Goal: Task Accomplishment & Management: Manage account settings

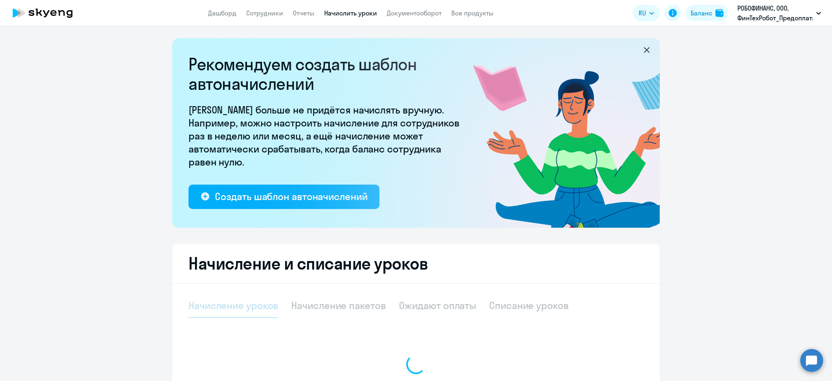
select select "10"
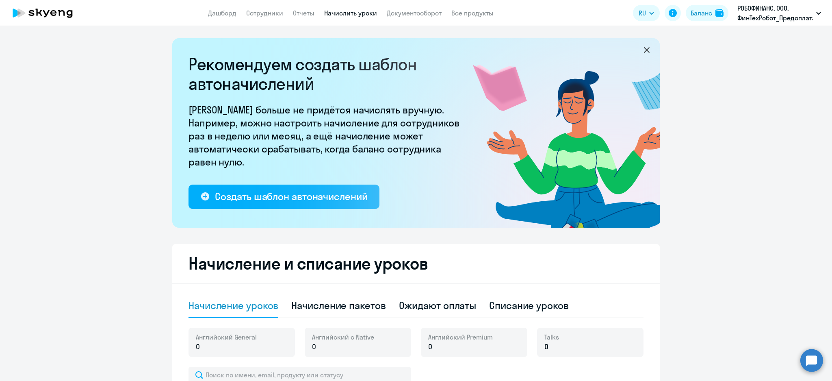
scroll to position [217, 0]
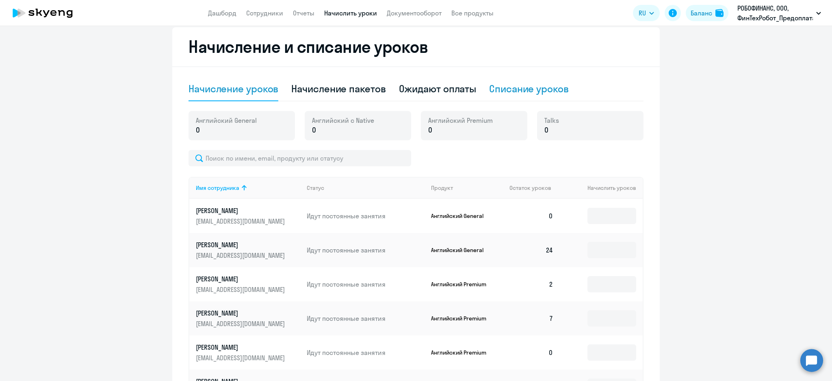
drag, startPoint x: 531, startPoint y: 81, endPoint x: 527, endPoint y: 89, distance: 8.7
click at [530, 84] on div "Списание уроков" at bounding box center [529, 89] width 80 height 24
select select "10"
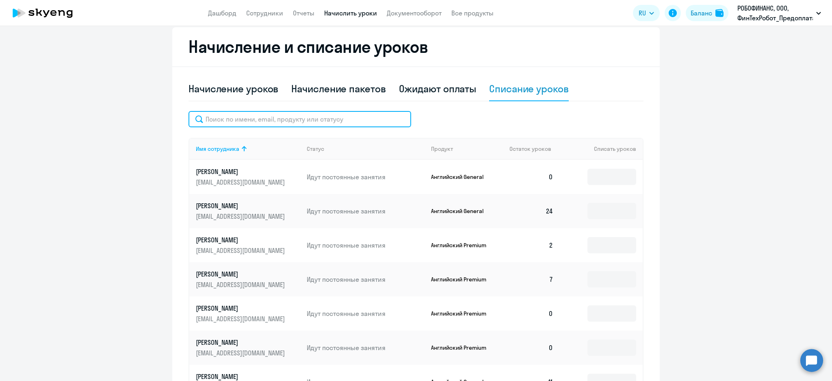
click at [336, 121] on input "text" at bounding box center [300, 119] width 223 height 16
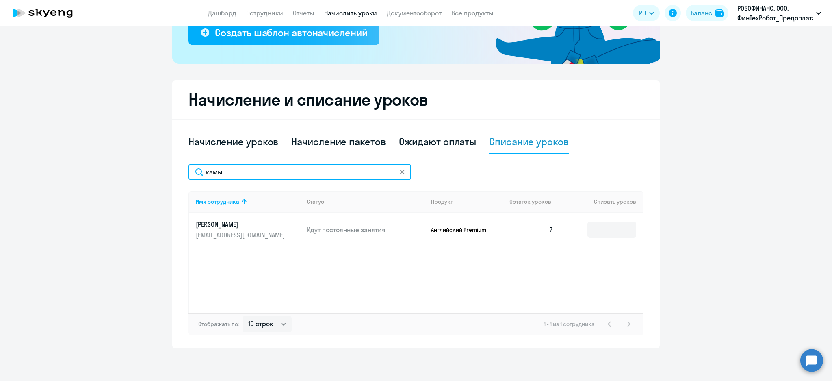
scroll to position [163, 0]
type input "камы"
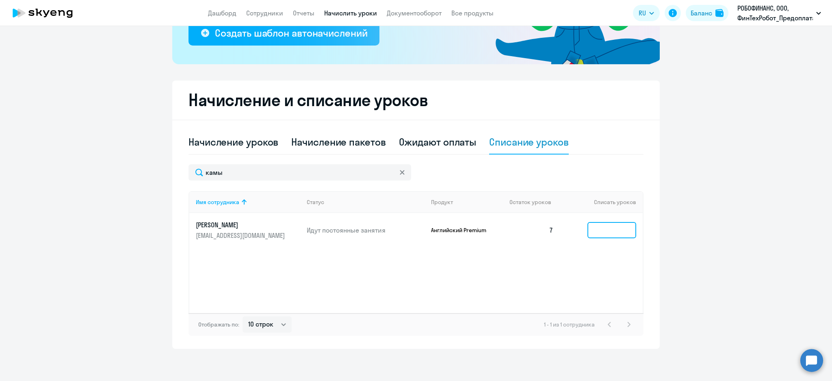
click at [603, 231] on input at bounding box center [612, 230] width 49 height 16
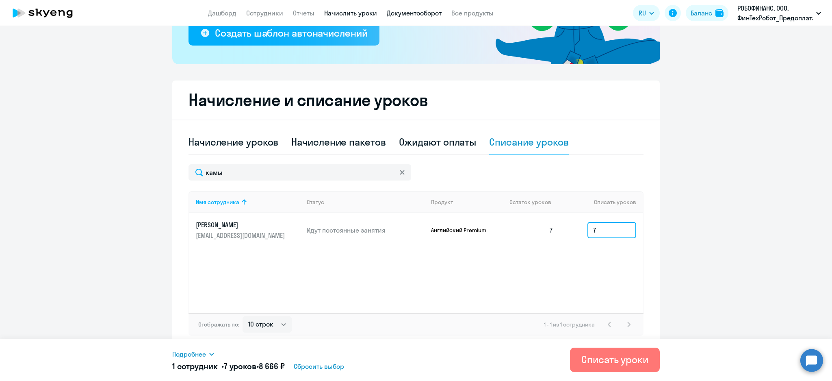
type input "7"
click at [211, 356] on icon at bounding box center [211, 354] width 7 height 7
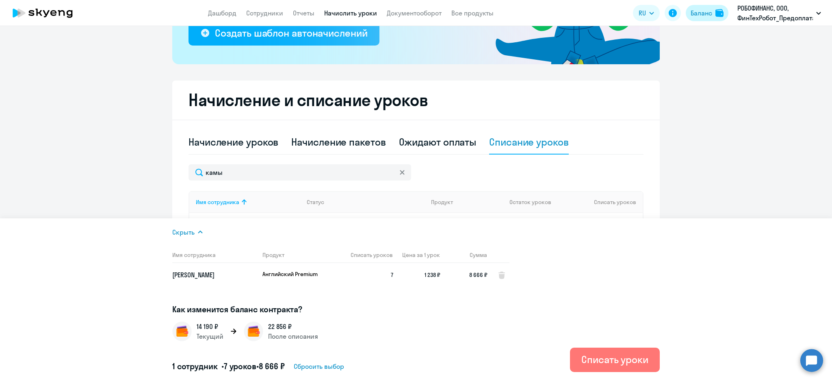
click at [703, 12] on div "Баланс" at bounding box center [702, 13] width 22 height 10
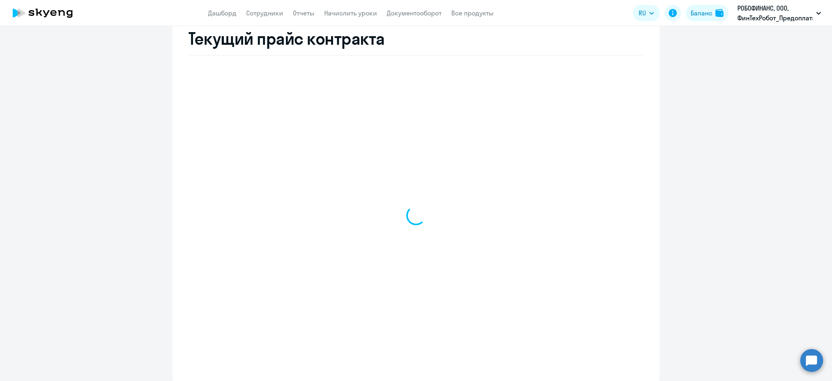
select select "english_adult_not_native_speaker"
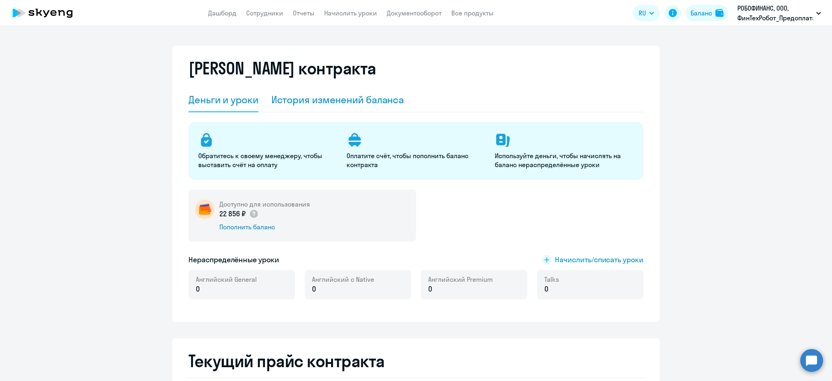
click at [333, 104] on div "История изменений баланса" at bounding box center [337, 99] width 133 height 13
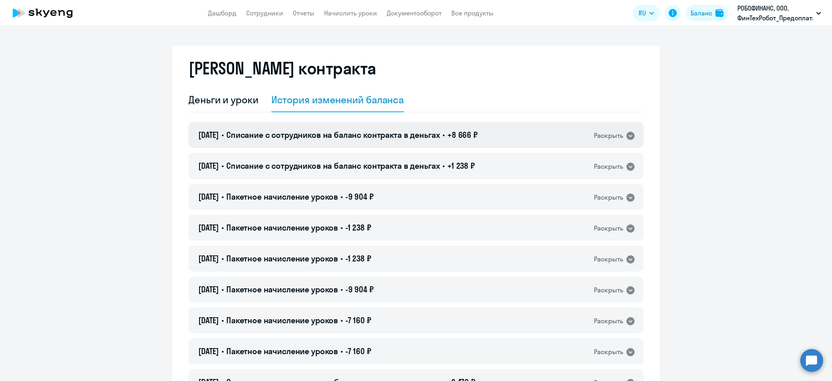
click at [438, 137] on span "Списание с сотрудников на баланс контракта в деньгах" at bounding box center [333, 135] width 214 height 10
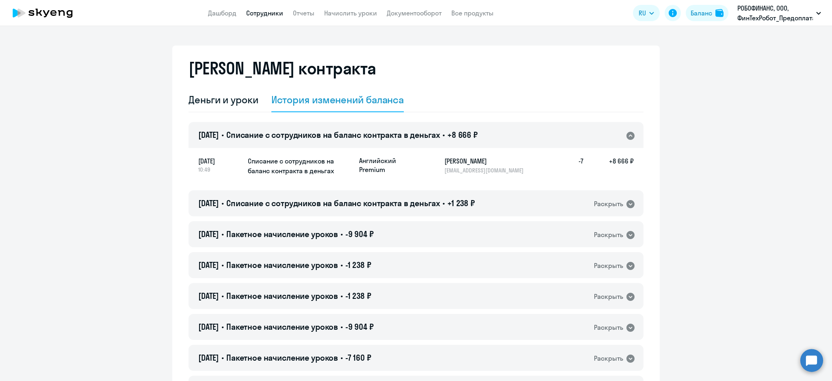
drag, startPoint x: 256, startPoint y: 10, endPoint x: 255, endPoint y: 20, distance: 10.2
click at [255, 10] on link "Сотрудники" at bounding box center [264, 13] width 37 height 8
select select "30"
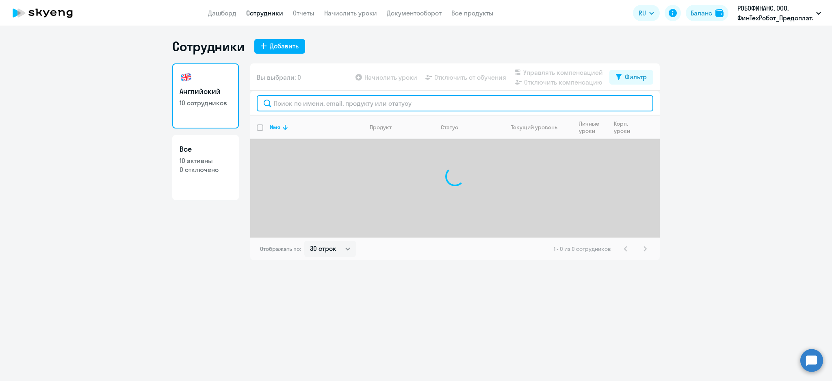
click at [303, 98] on input "text" at bounding box center [455, 103] width 397 height 16
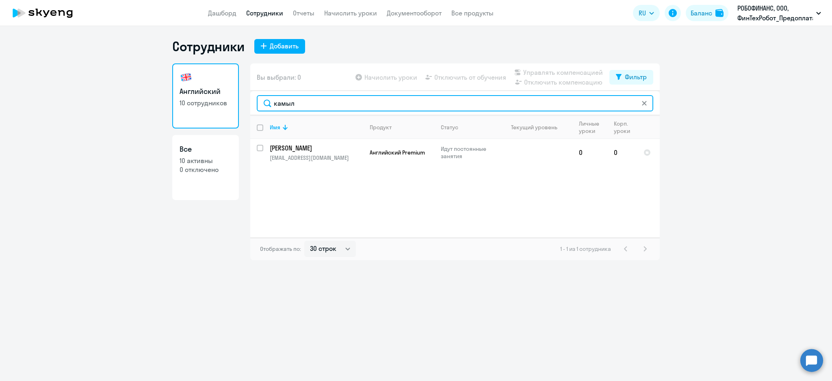
type input "камыл"
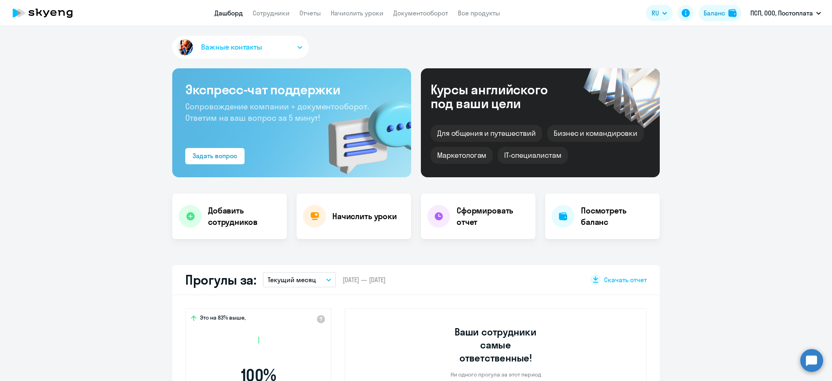
select select "30"
